Goal: Communication & Community: Ask a question

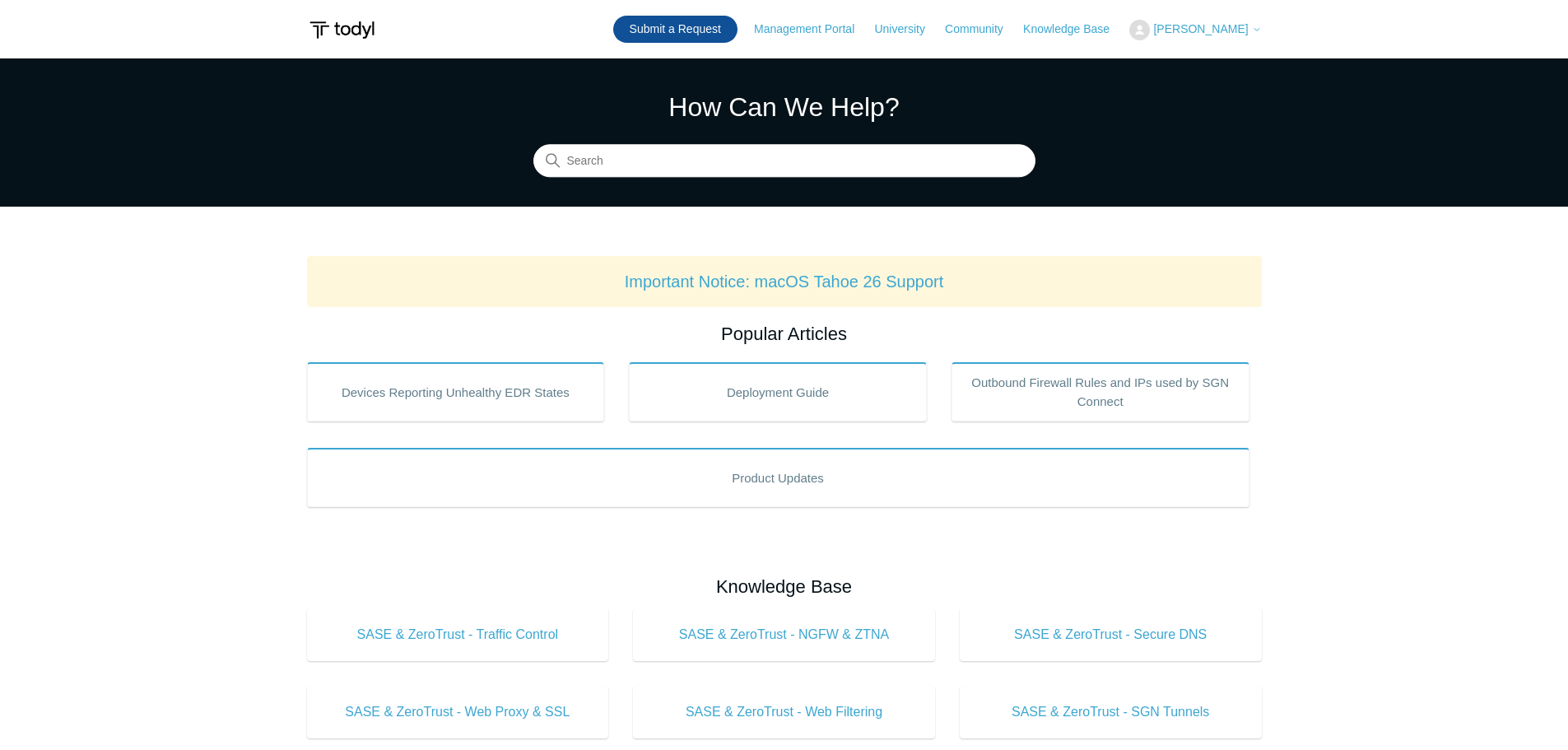
click at [714, 31] on link "Submit a Request" at bounding box center [675, 29] width 124 height 27
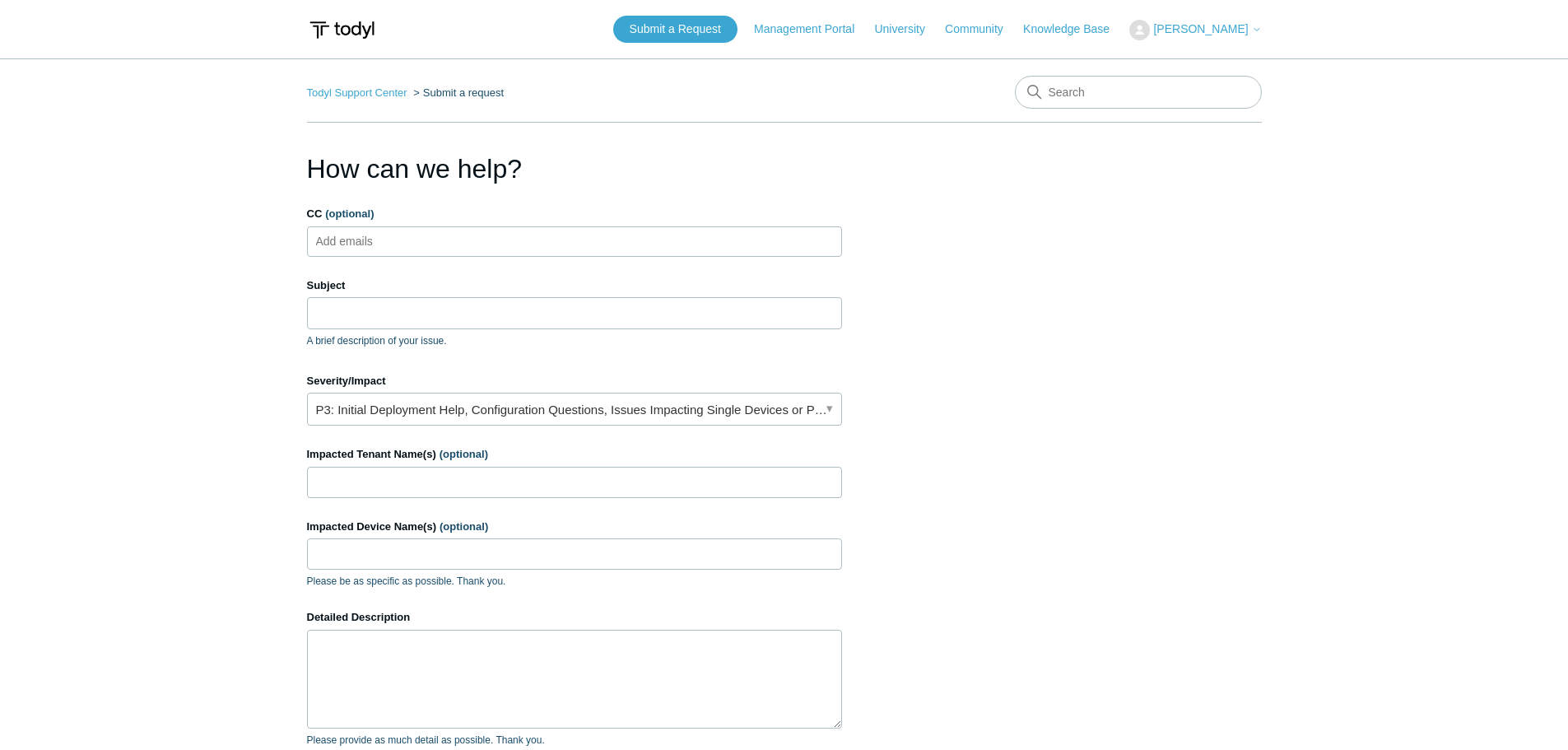
click at [466, 262] on form "CC (optional) Add emails Subject A brief description of your issue. Severity/Im…" at bounding box center [574, 546] width 535 height 681
click at [463, 242] on ul "Add emails" at bounding box center [574, 242] width 535 height 31
type input "[PERSON_NAME].[PERSON_NAME]@cap-t"
type input "[EMAIL_ADDRESS][DOMAIN_NAME]"
click at [400, 326] on input "Subject" at bounding box center [574, 313] width 535 height 32
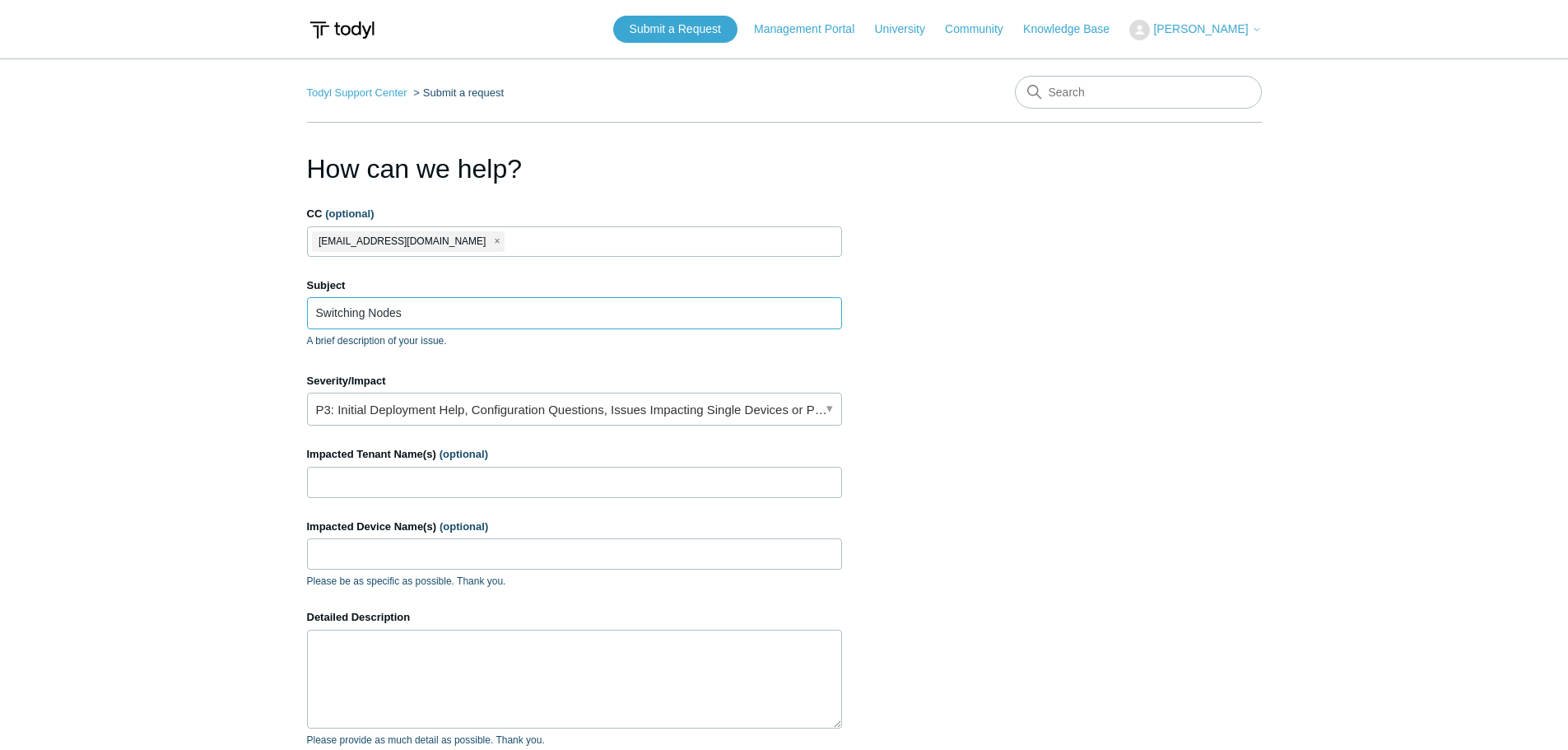
type input "Switching Nodes"
click at [358, 411] on link "P3: Initial Deployment Help, Configuration Questions, Issues Impacting Single D…" at bounding box center [574, 409] width 535 height 33
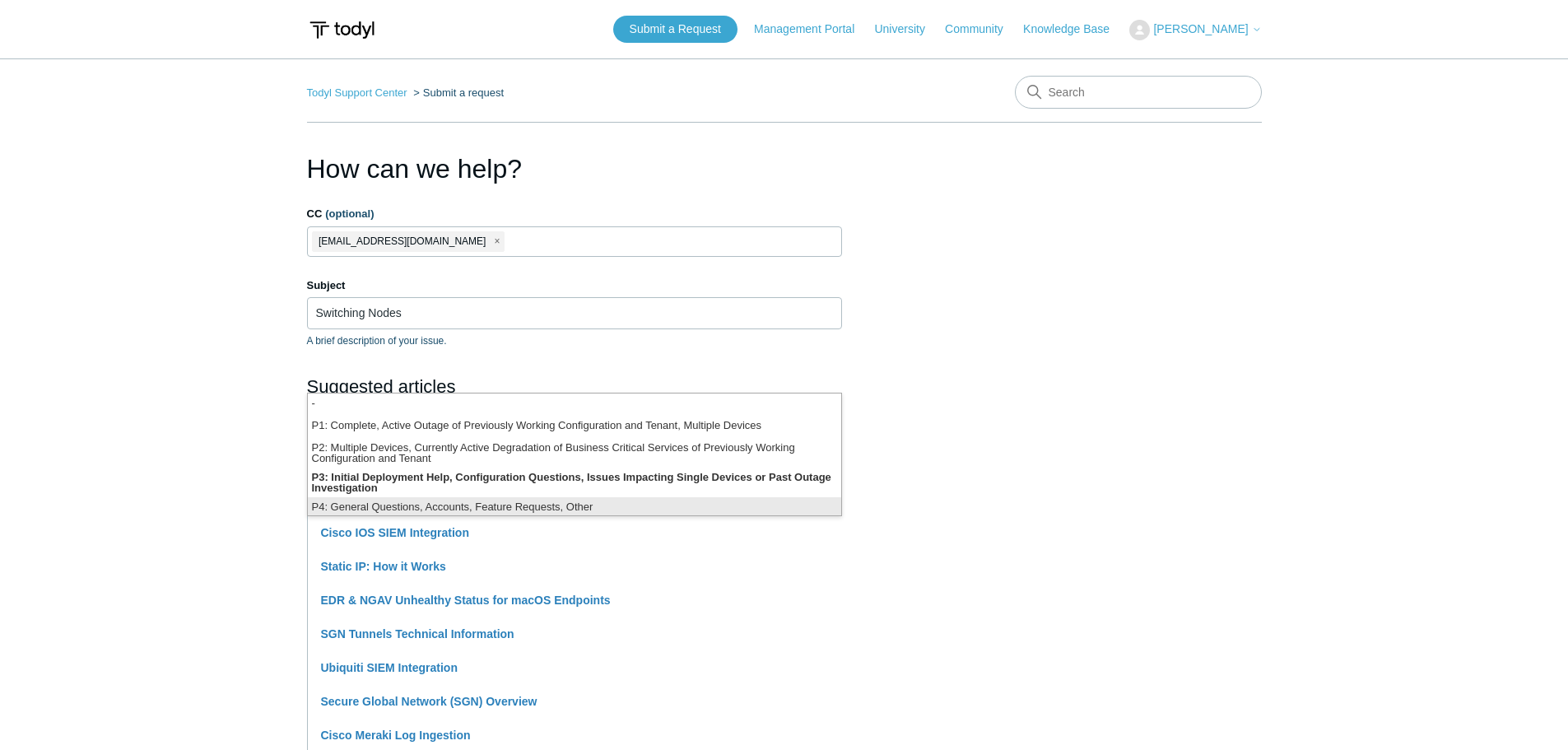
scroll to position [4, 0]
click at [456, 504] on li "P4: General Questions, Accounts, Feature Requests, Other" at bounding box center [574, 505] width 533 height 22
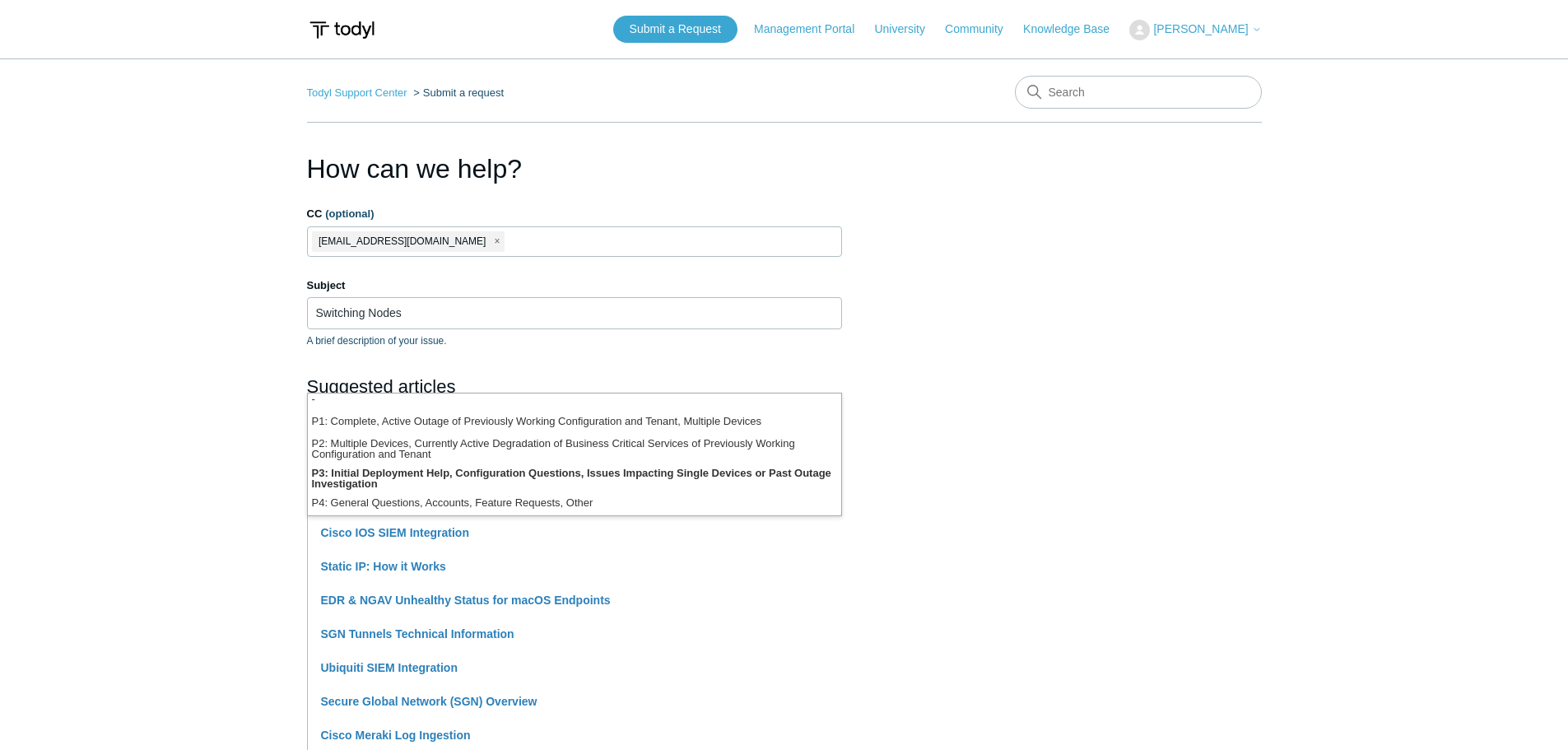
scroll to position [435, 0]
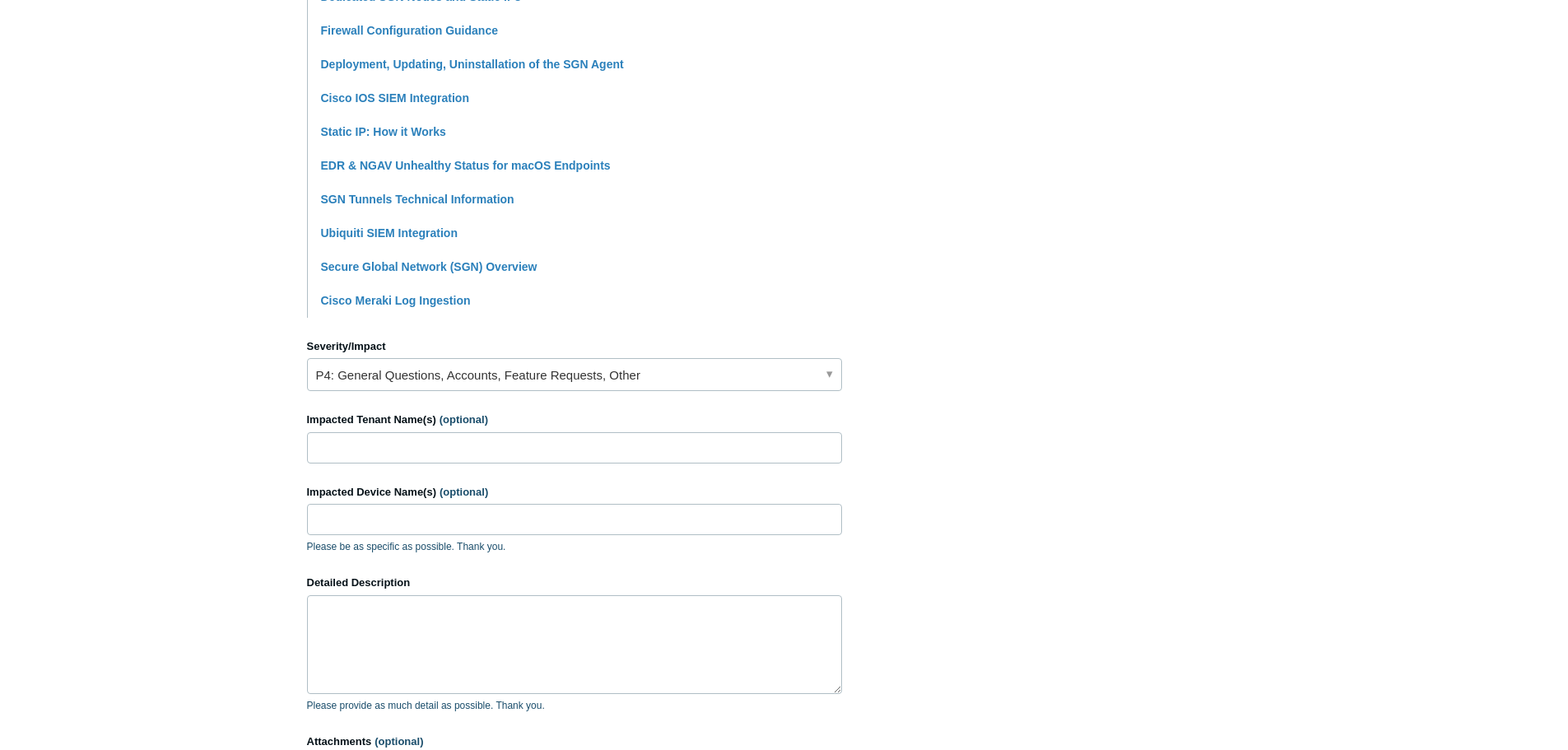
click at [1236, 301] on section "How can we help? CC (optional) [EMAIL_ADDRESS][DOMAIN_NAME] Subject Switching N…" at bounding box center [784, 293] width 955 height 1158
click at [481, 441] on input "Impacted Tenant Name(s) (optional)" at bounding box center [574, 447] width 535 height 32
type input "A"
type input "s"
type input "SITU"
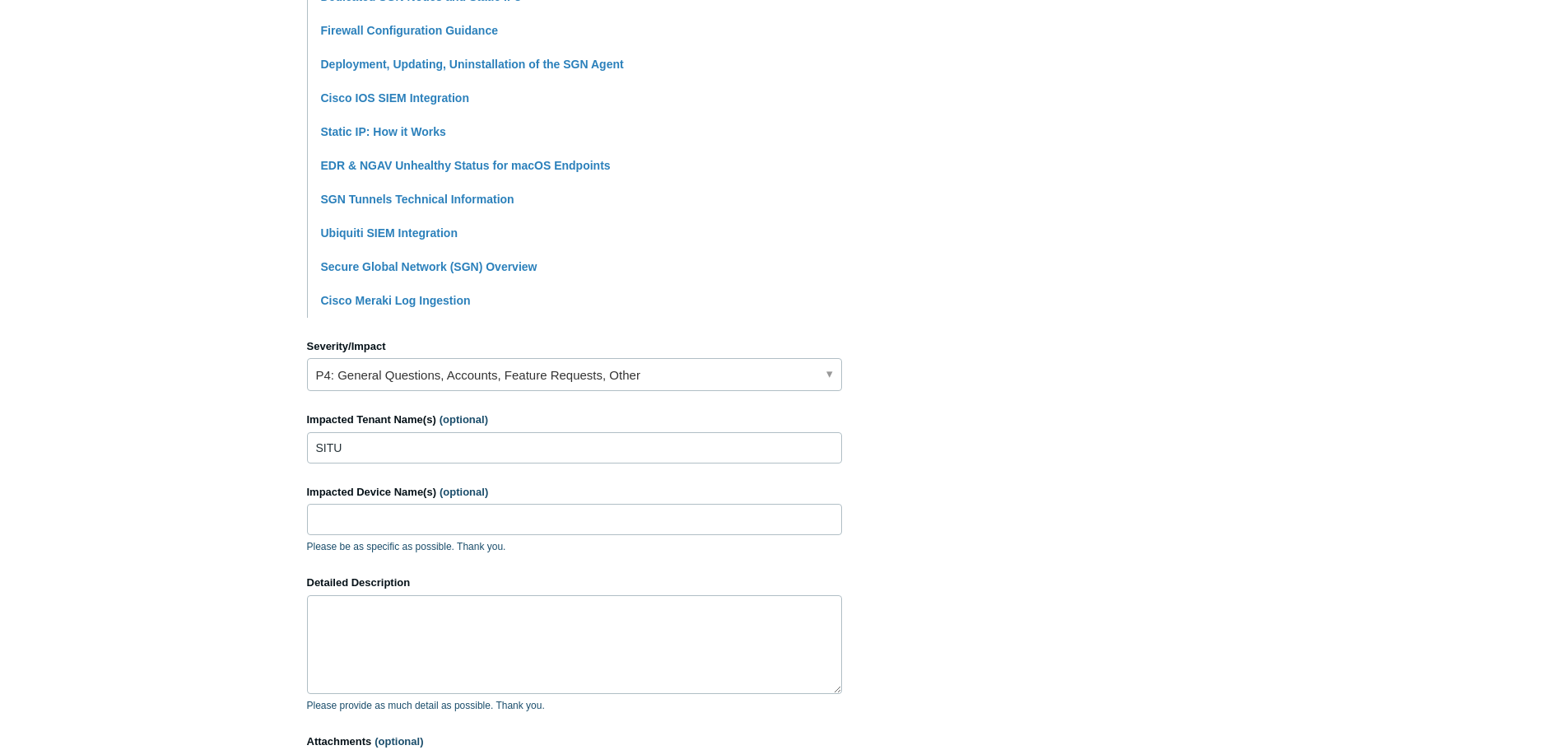
drag, startPoint x: 868, startPoint y: 336, endPoint x: 859, endPoint y: 341, distance: 10.3
click at [866, 336] on section "How can we help? CC (optional) [EMAIL_ADDRESS][DOMAIN_NAME] Subject Switching N…" at bounding box center [784, 293] width 955 height 1158
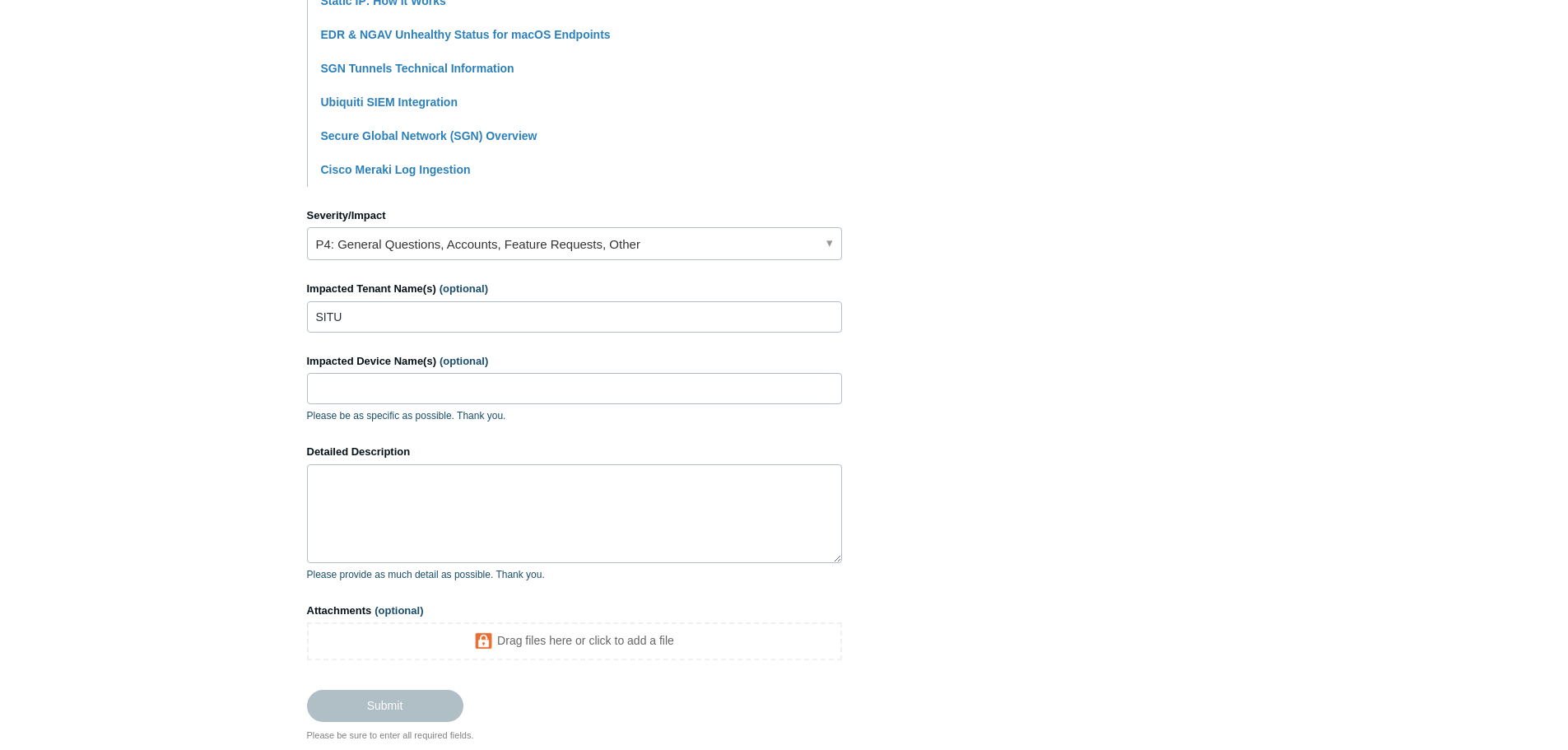
scroll to position [672, 0]
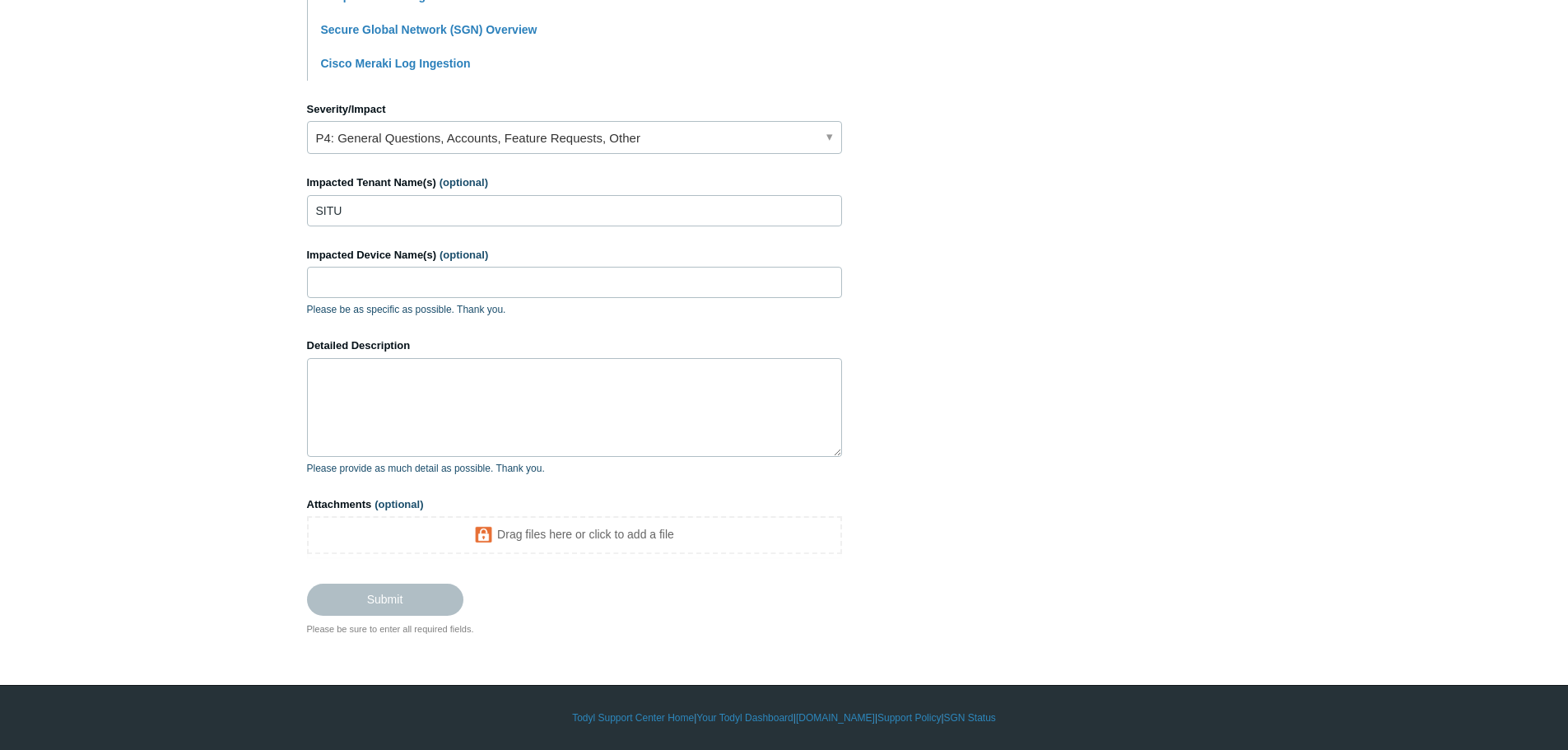
click at [594, 353] on label "Detailed Description" at bounding box center [574, 345] width 535 height 16
click at [594, 358] on textarea "Detailed Description" at bounding box center [574, 407] width 535 height 99
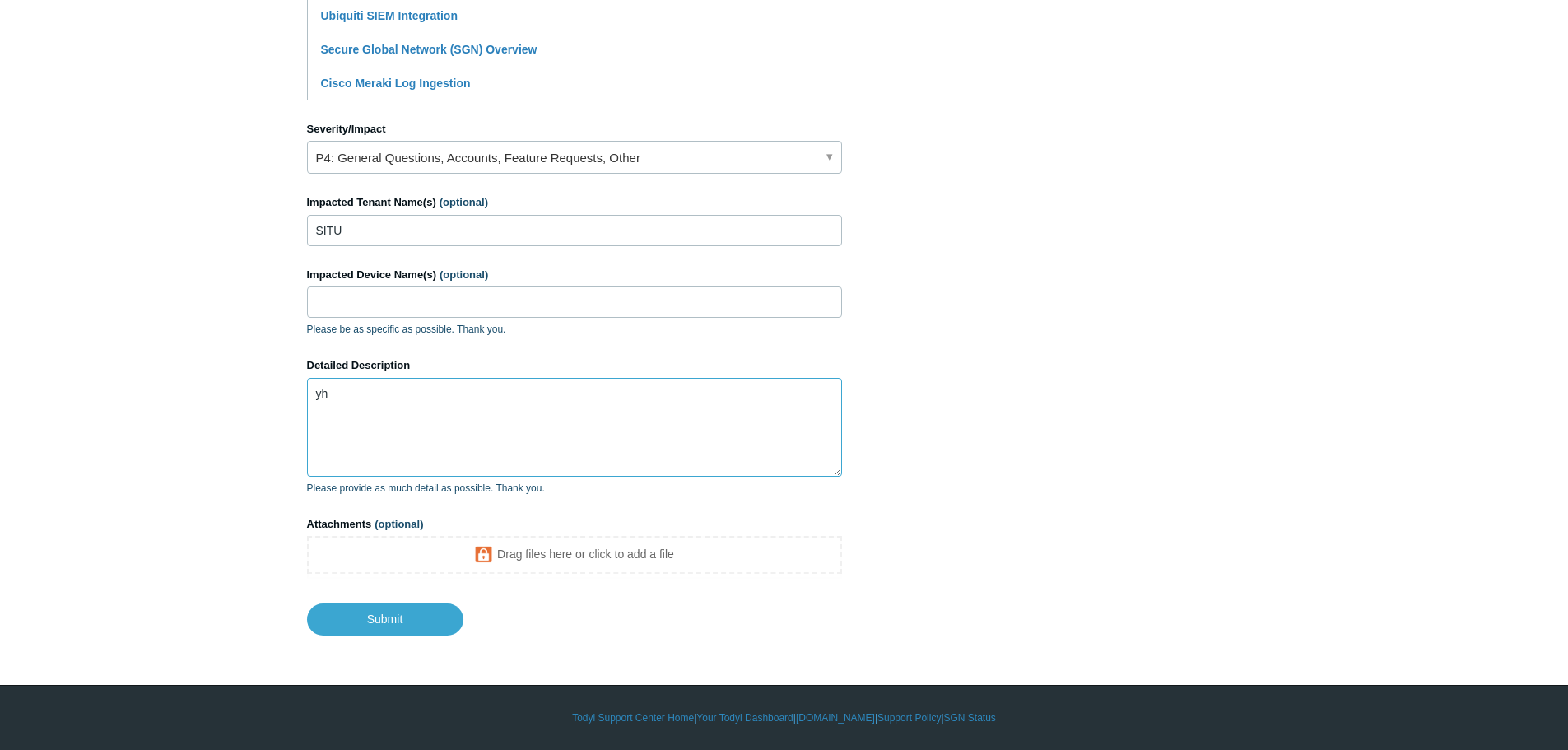
type textarea "y"
type textarea "h"
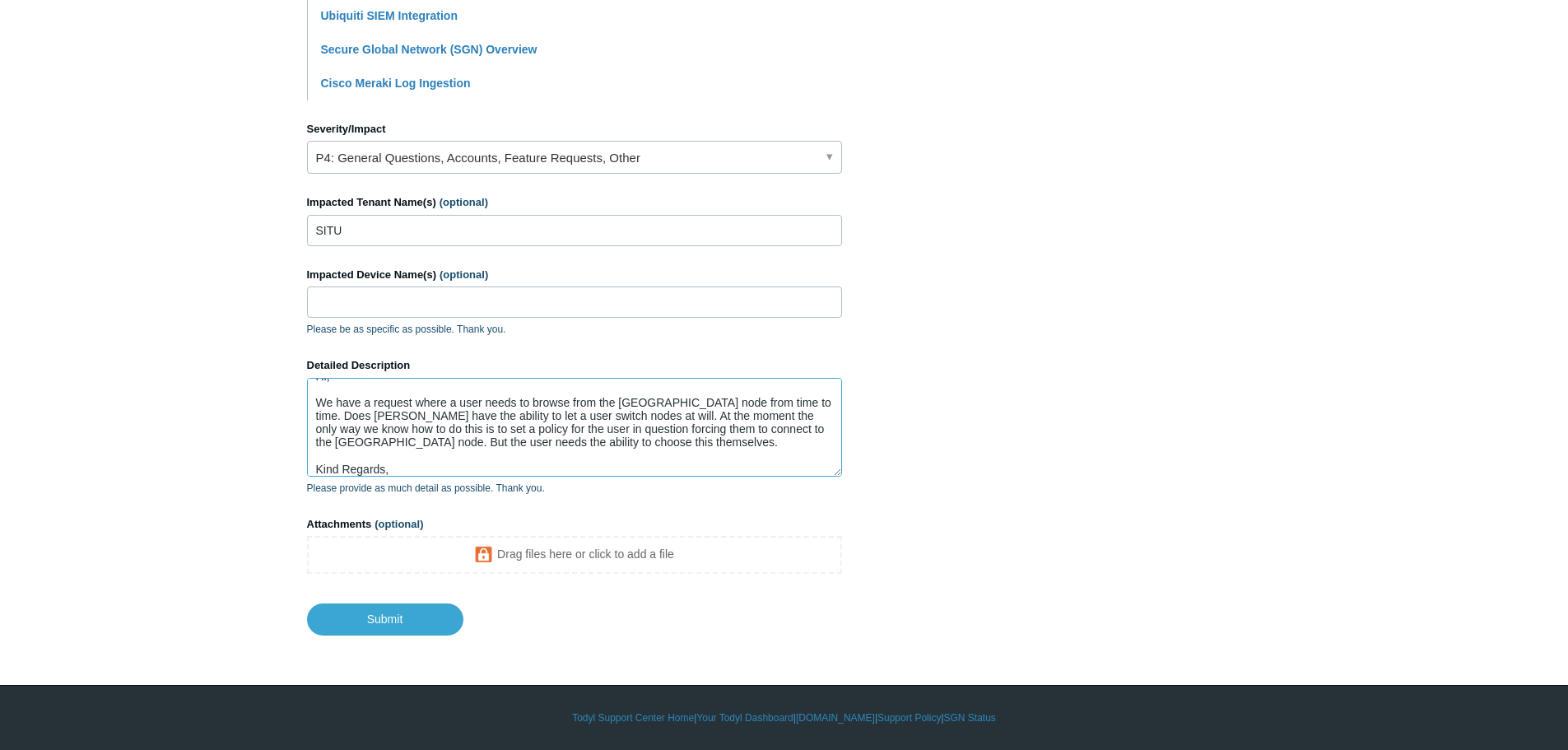
scroll to position [31, 0]
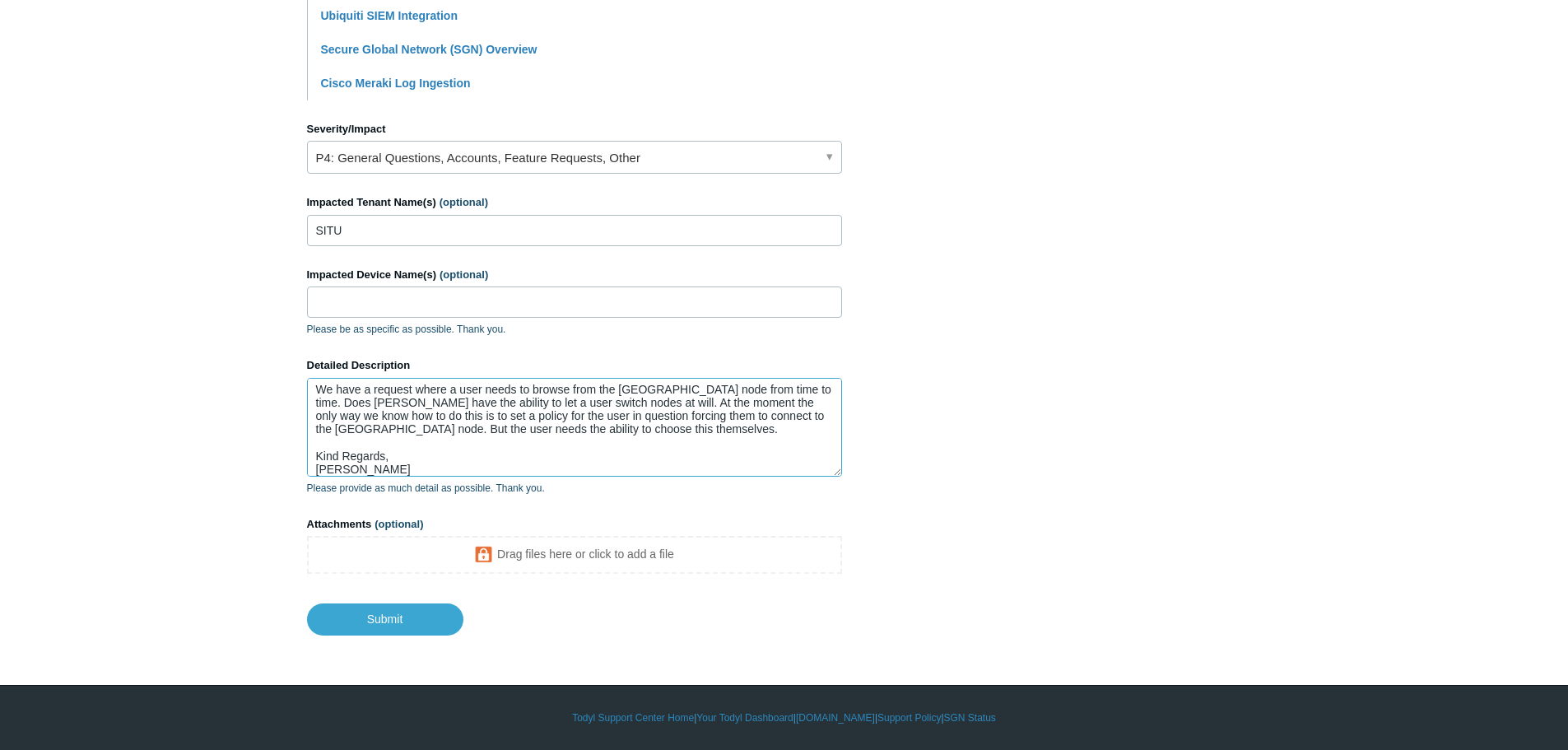
type textarea "Hi, We have a request where a user needs to browse from the [GEOGRAPHIC_DATA] n…"
click at [1175, 414] on section "How can we help? CC (optional) [EMAIL_ADDRESS][DOMAIN_NAME] Subject Switching N…" at bounding box center [784, 66] width 955 height 1139
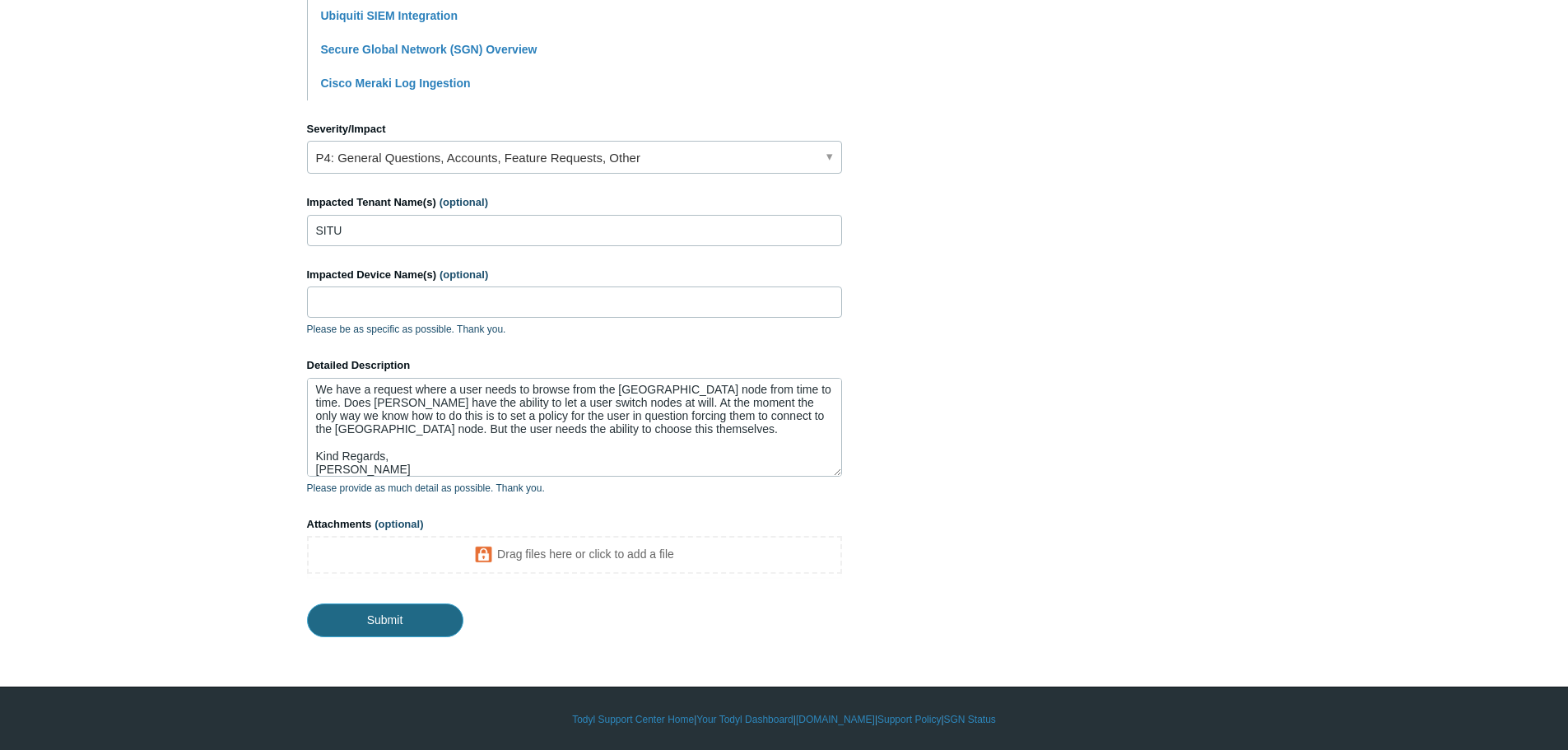
click at [438, 621] on input "Submit" at bounding box center [385, 620] width 157 height 33
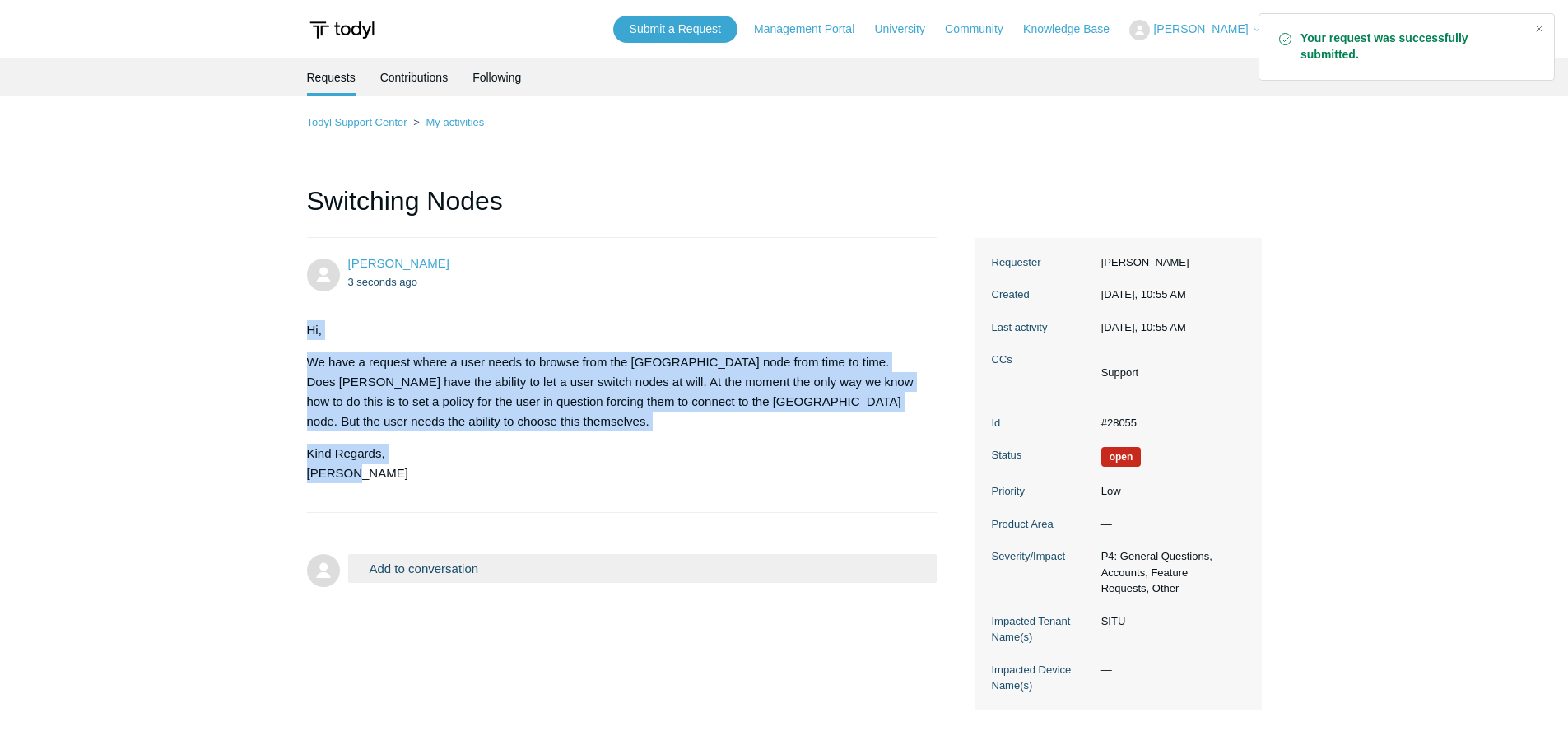
drag, startPoint x: 407, startPoint y: 475, endPoint x: 290, endPoint y: 333, distance: 184.0
click at [290, 333] on main "Requests Contributions Following Todyl Support Center My activities Switching N…" at bounding box center [784, 396] width 1568 height 675
copy div "Hi, We have a request where a user needs to browse from the [GEOGRAPHIC_DATA] n…"
